Goal: Navigation & Orientation: Find specific page/section

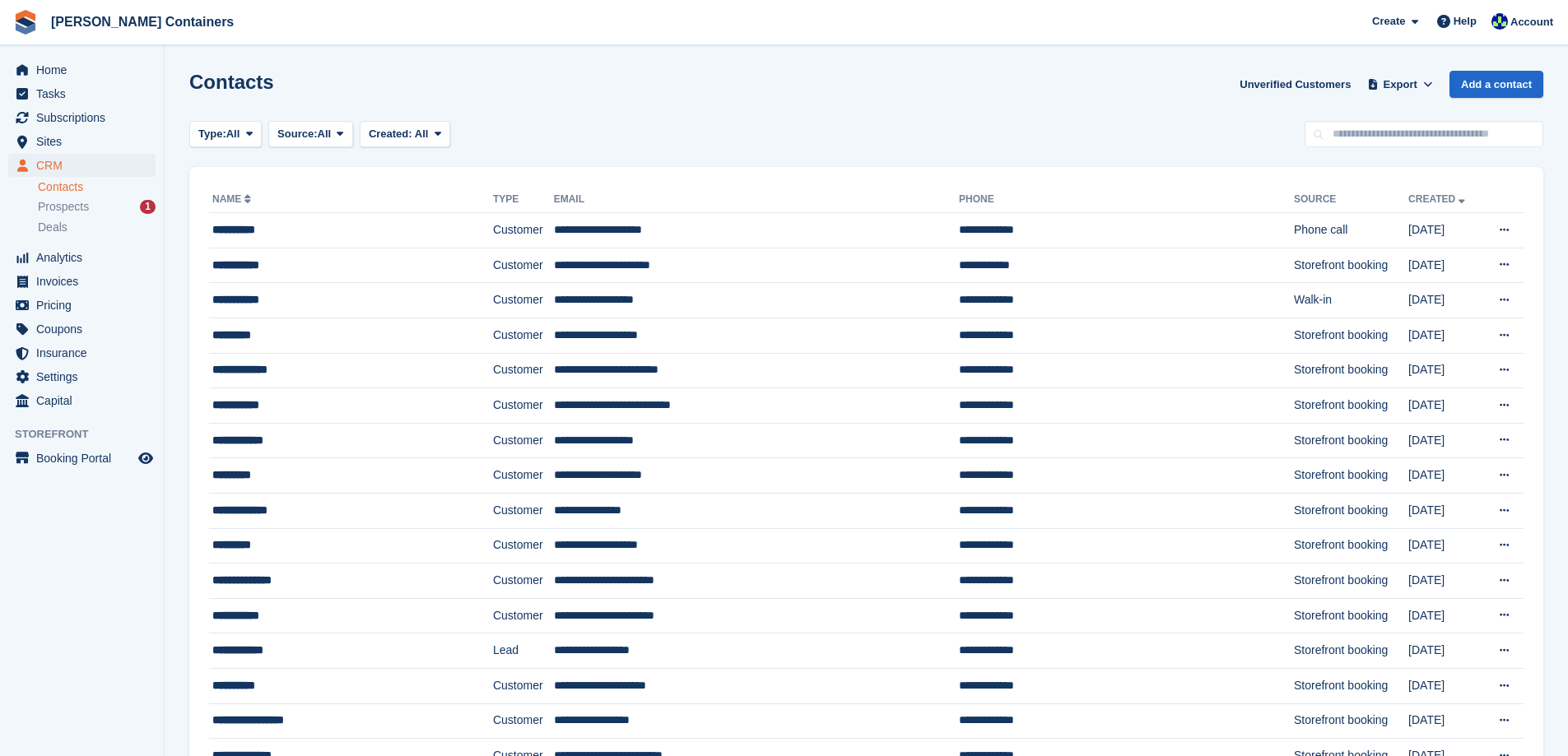
scroll to position [82, 0]
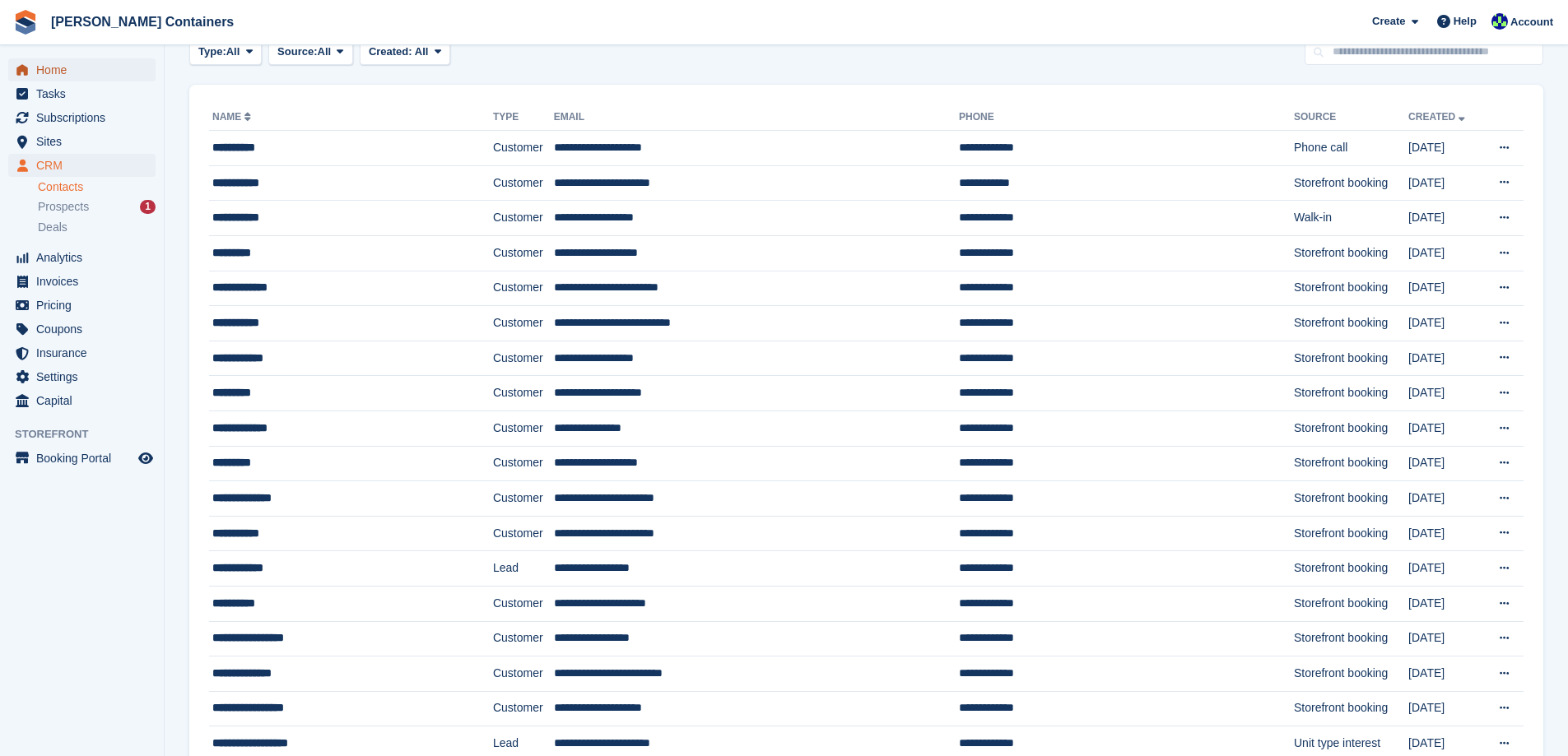
click at [43, 65] on span "Home" at bounding box center [86, 70] width 99 height 23
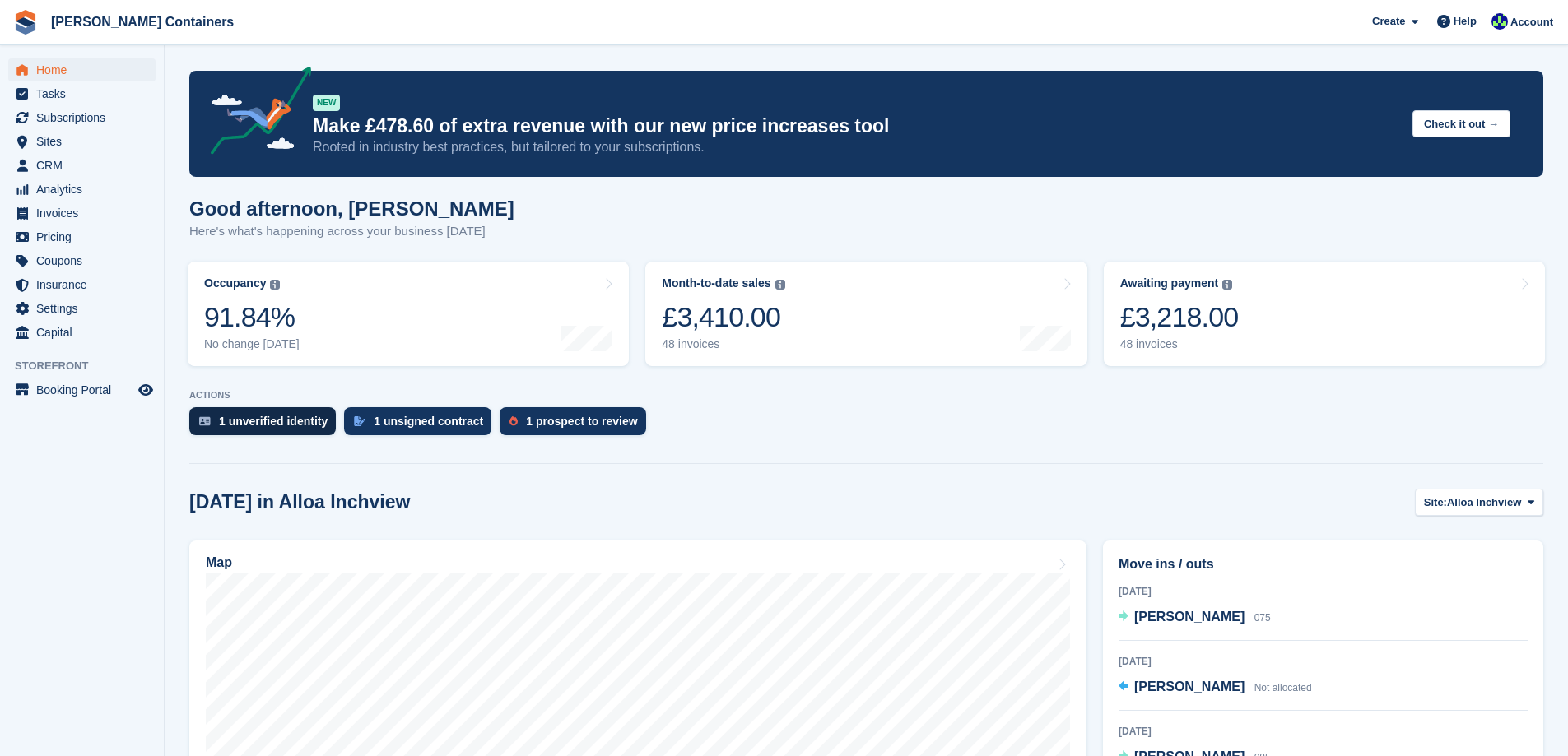
click at [278, 428] on div "1 unverified identity" at bounding box center [273, 421] width 109 height 13
click at [47, 75] on span "Home" at bounding box center [86, 70] width 99 height 23
